Goal: Task Accomplishment & Management: Manage account settings

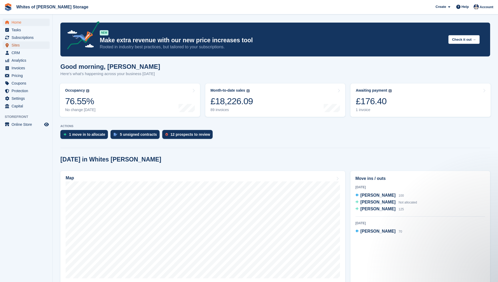
click at [14, 46] on span "Sites" at bounding box center [28, 45] width 32 height 7
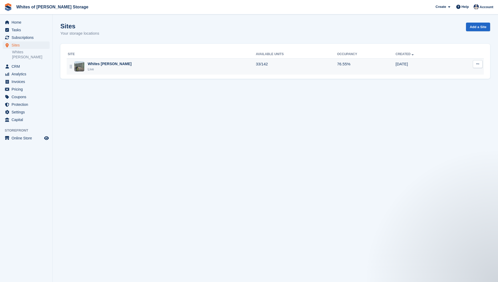
click at [108, 64] on div "Whites [PERSON_NAME]" at bounding box center [110, 64] width 44 height 6
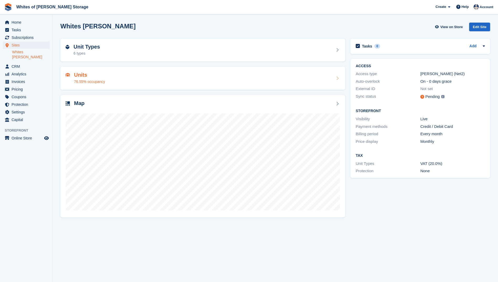
click at [87, 82] on div "76.55% occupancy" at bounding box center [89, 82] width 31 height 6
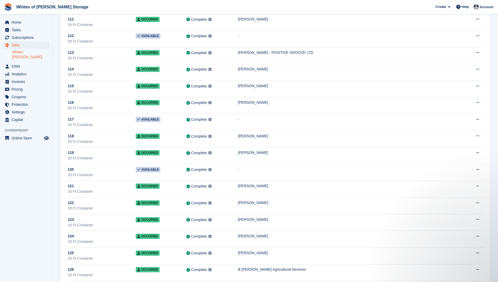
scroll to position [552, 0]
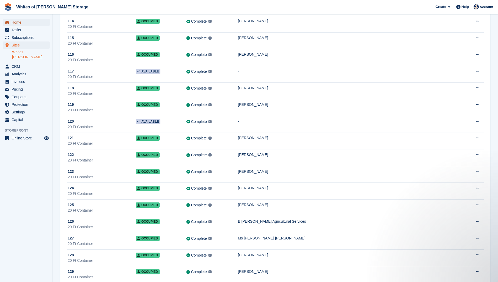
click at [17, 23] on span "Home" at bounding box center [28, 22] width 32 height 7
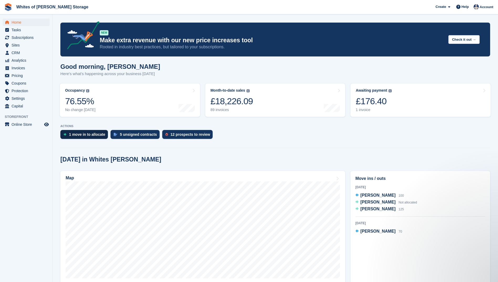
click at [79, 132] on div "1 move in to allocate" at bounding box center [84, 134] width 48 height 9
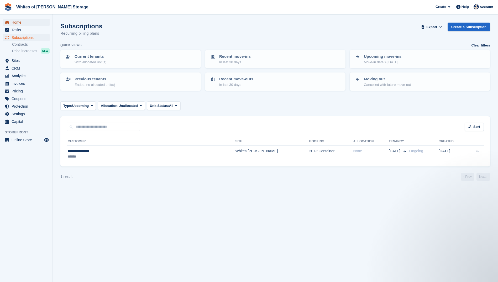
click at [18, 22] on span "Home" at bounding box center [28, 22] width 32 height 7
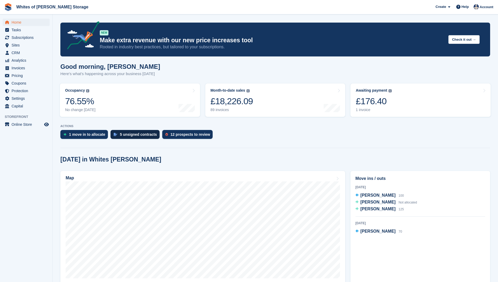
click at [120, 133] on div "5 unsigned contracts" at bounding box center [138, 134] width 37 height 4
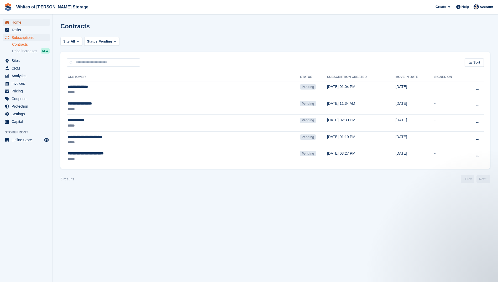
click at [21, 19] on span "Home" at bounding box center [28, 22] width 32 height 7
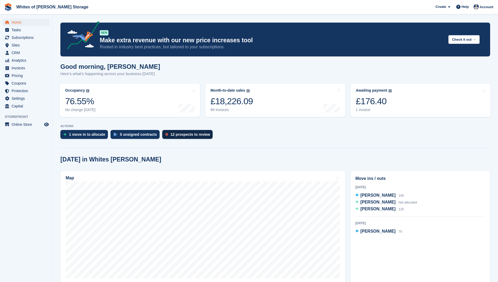
click at [171, 132] on div "12 prospects to review" at bounding box center [191, 134] width 40 height 4
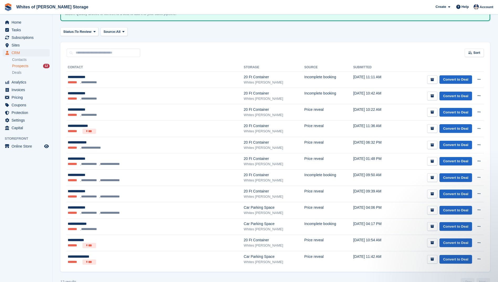
scroll to position [58, 0]
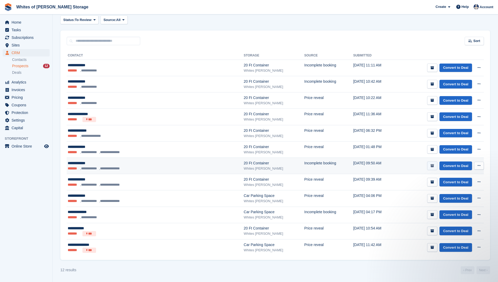
click at [433, 165] on icon "submit" at bounding box center [432, 165] width 3 height 3
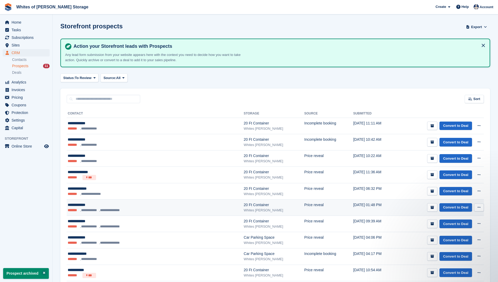
scroll to position [0, 0]
click at [433, 207] on icon "submit" at bounding box center [432, 207] width 3 height 3
click at [434, 207] on icon "submit" at bounding box center [432, 207] width 3 height 3
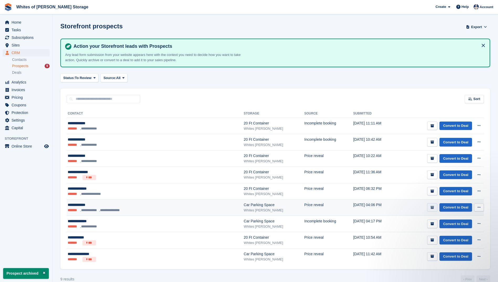
click at [433, 208] on icon "submit" at bounding box center [432, 207] width 3 height 3
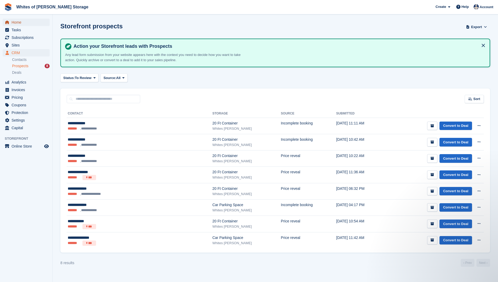
click at [23, 22] on span "Home" at bounding box center [28, 22] width 32 height 7
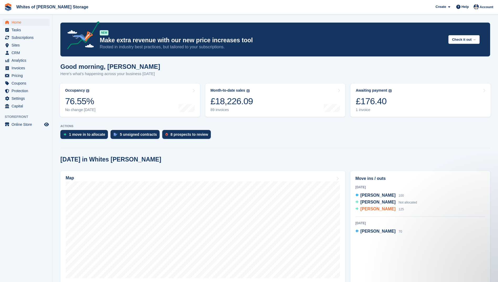
click at [370, 210] on span "[PERSON_NAME]" at bounding box center [378, 209] width 35 height 4
